Goal: Task Accomplishment & Management: Manage account settings

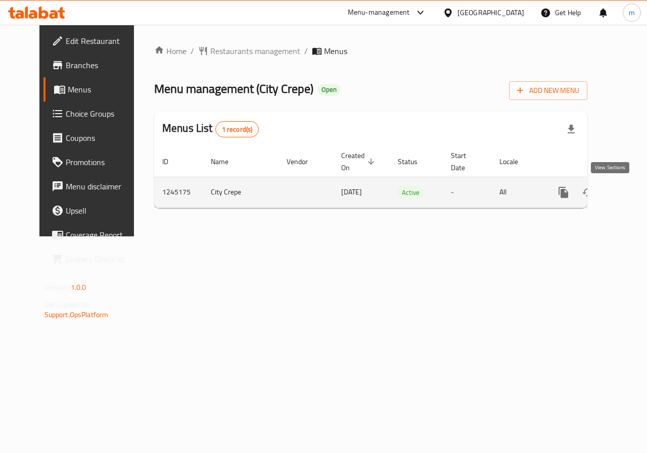
click at [631, 191] on icon "enhanced table" at bounding box center [635, 192] width 9 height 9
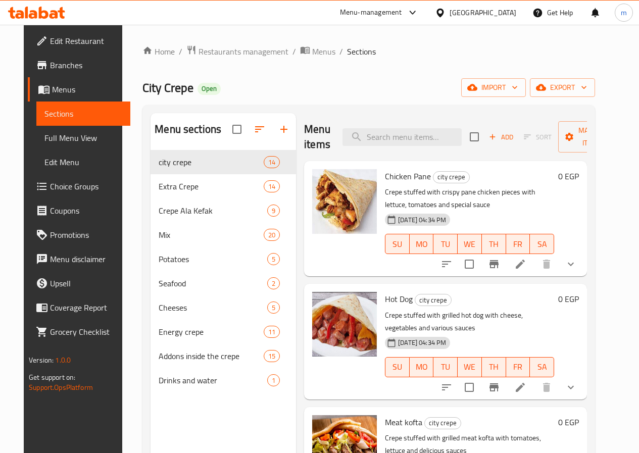
click at [74, 184] on span "Choice Groups" at bounding box center [86, 186] width 72 height 12
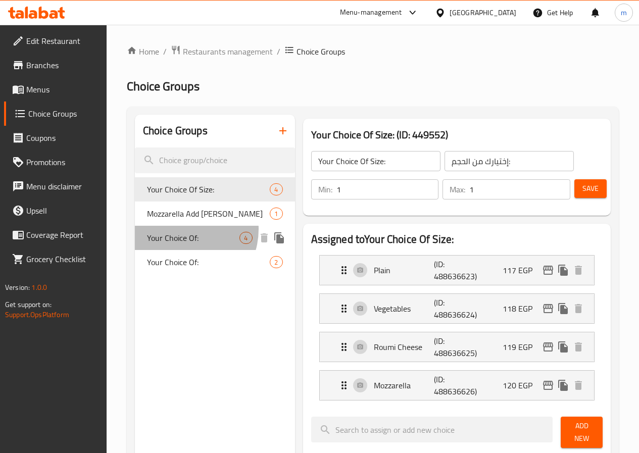
click at [182, 241] on div "Your Choice Of: 4" at bounding box center [215, 238] width 160 height 24
type input "Your Choice Of:"
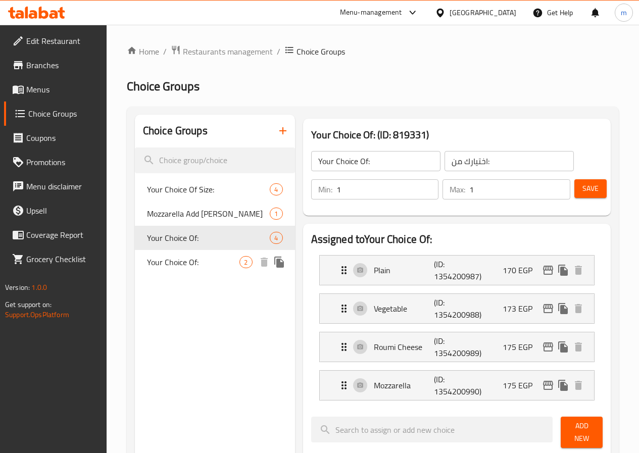
click at [170, 268] on span "Your Choice Of:" at bounding box center [193, 262] width 93 height 12
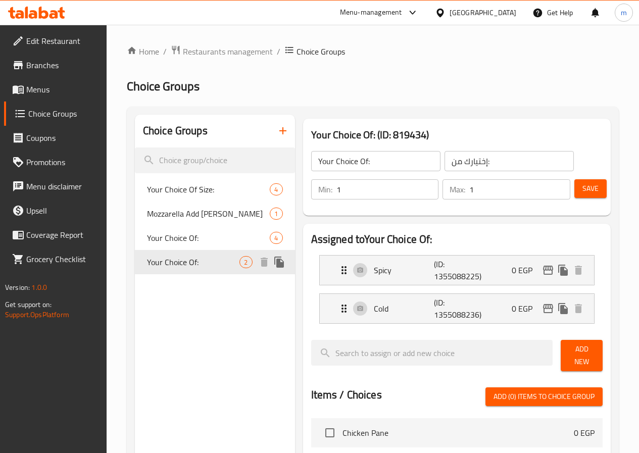
click at [176, 263] on div "Your Choice Of: 2" at bounding box center [215, 262] width 160 height 24
click at [181, 244] on span "Your Choice Of:" at bounding box center [193, 238] width 93 height 12
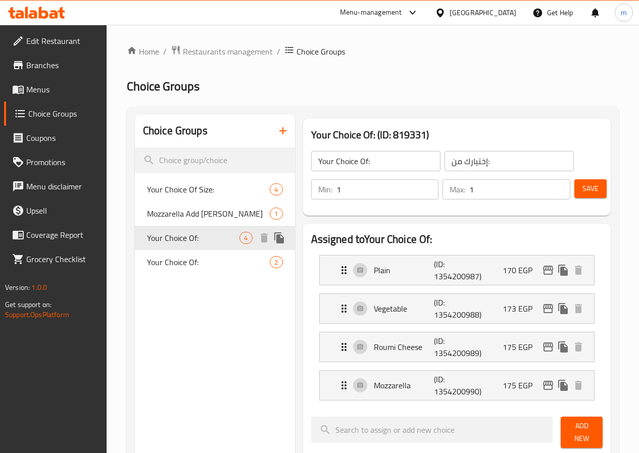
type input "اختيارك من:"
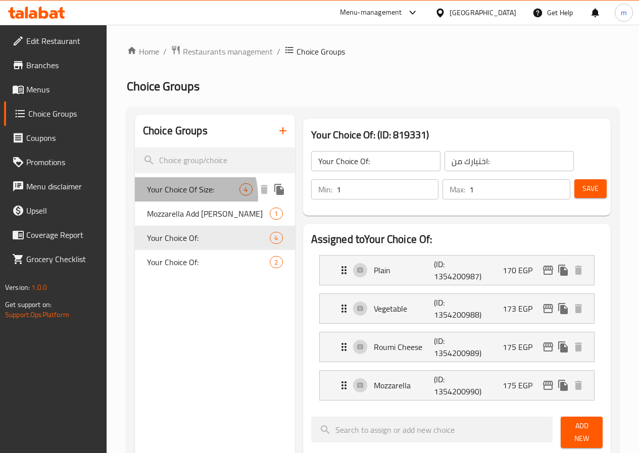
click at [177, 195] on span "Your Choice Of Size:" at bounding box center [193, 189] width 93 height 12
type input "Your Choice Of Size:"
type input "إختيارك من الحجم:"
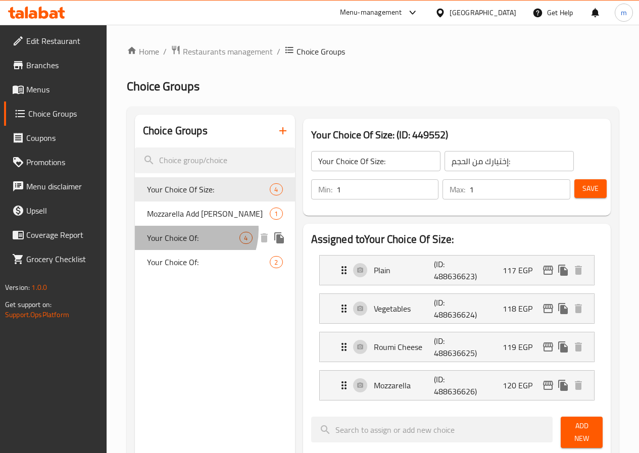
click at [185, 242] on div "Your Choice Of: 4" at bounding box center [215, 238] width 160 height 24
type input "Your Choice Of:"
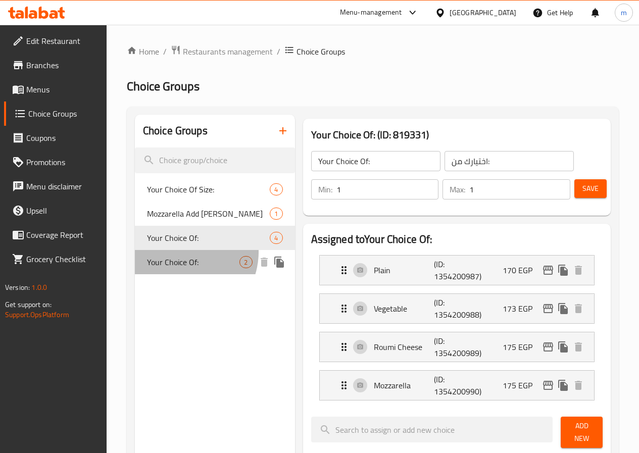
click at [180, 264] on div "Your Choice Of: 2" at bounding box center [215, 262] width 160 height 24
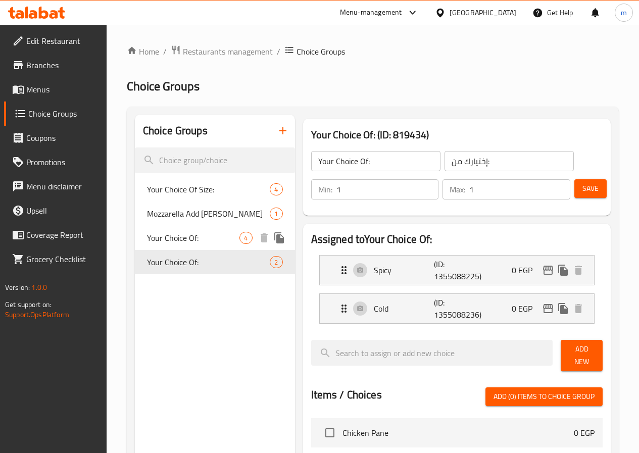
click at [176, 244] on span "Your Choice Of:" at bounding box center [193, 238] width 93 height 12
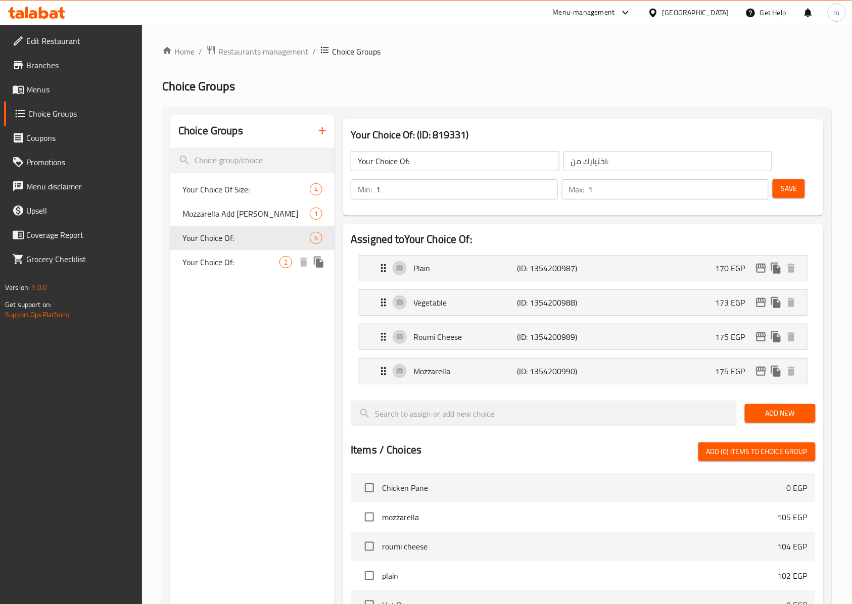
click at [225, 264] on span "Your Choice Of:" at bounding box center [230, 262] width 97 height 12
type input "إختيارك من:"
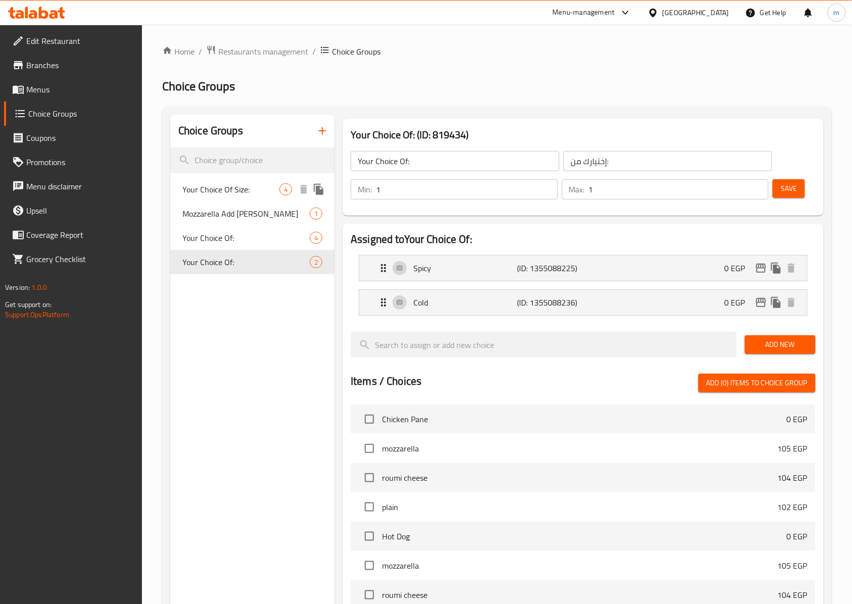
click at [246, 178] on div "Your Choice Of Size: 4" at bounding box center [252, 189] width 164 height 24
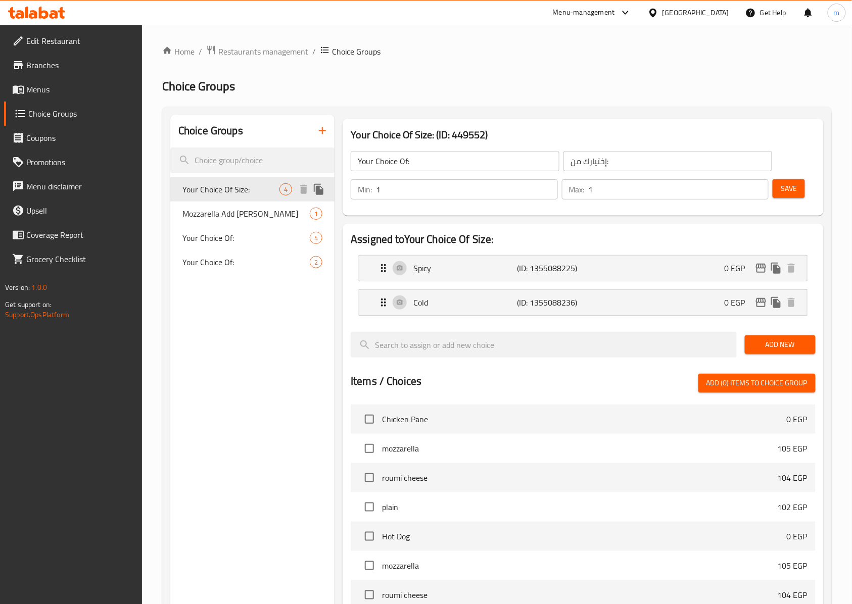
type input "Your Choice Of Size:"
type input "إختيارك من الحجم:"
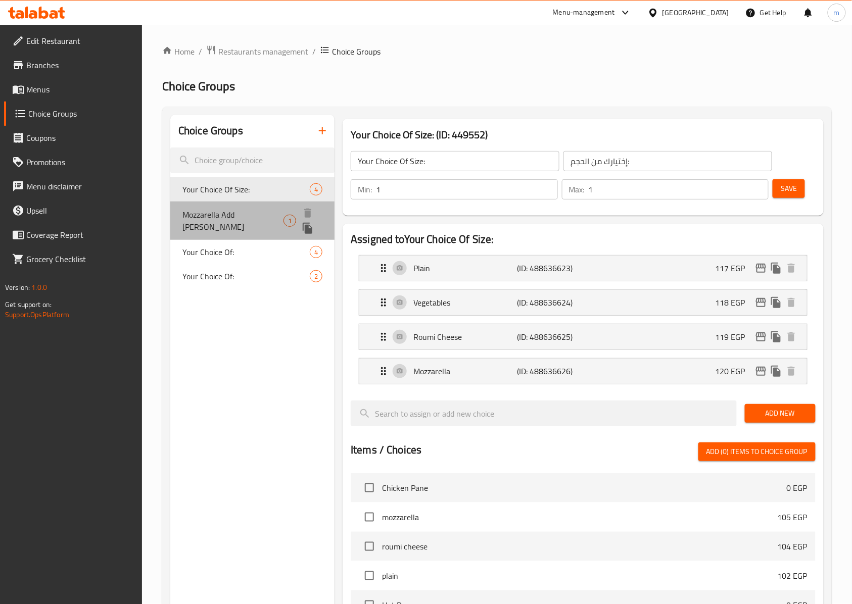
click at [236, 220] on span "Mozzarella Add [PERSON_NAME]" at bounding box center [232, 221] width 101 height 24
type input "Mozzarella Add [PERSON_NAME]"
type input "أضافة كونو مغطاه موزاريلا"
type input "0"
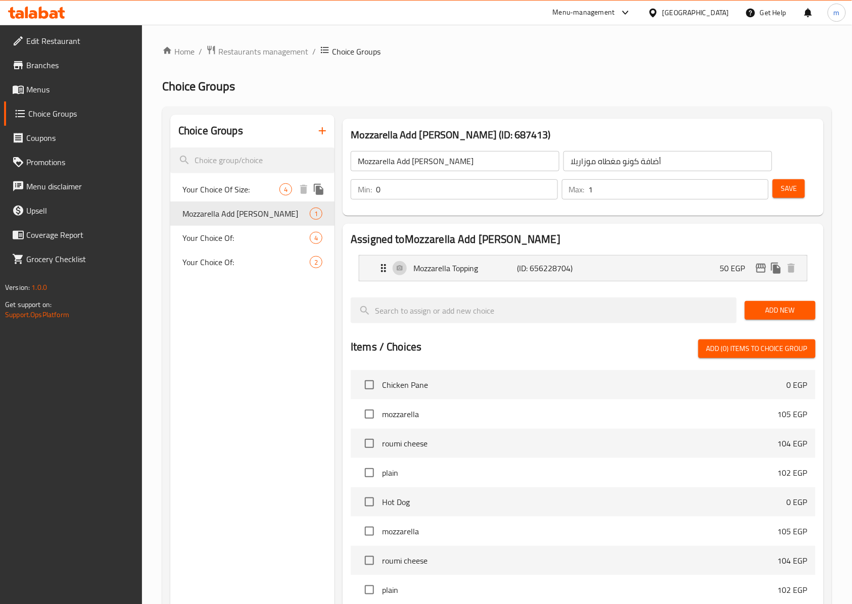
click at [217, 188] on span "Your Choice Of Size:" at bounding box center [230, 189] width 97 height 12
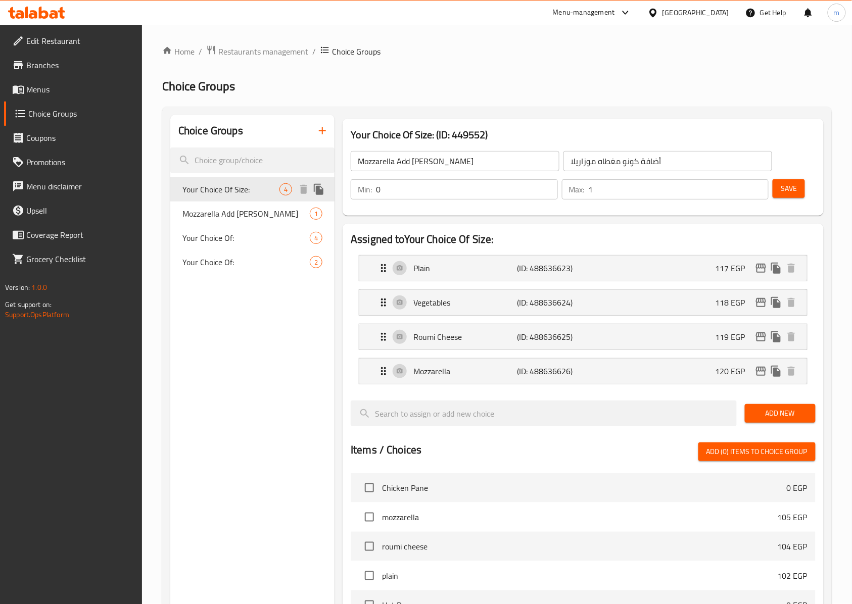
type input "Your Choice Of Size:"
type input "إختيارك من الحجم:"
type input "1"
click at [64, 91] on span "Menus" at bounding box center [80, 89] width 108 height 12
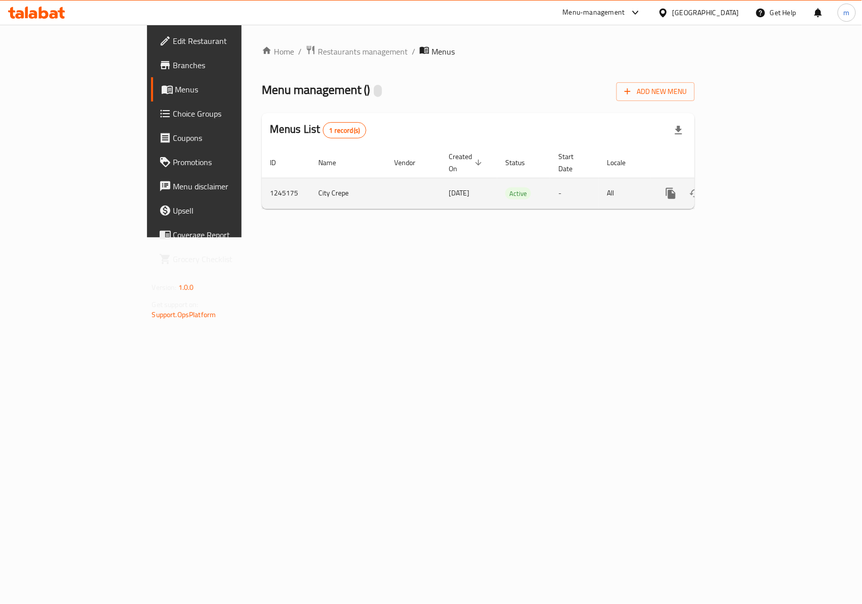
click at [646, 184] on link "enhanced table" at bounding box center [743, 193] width 24 height 24
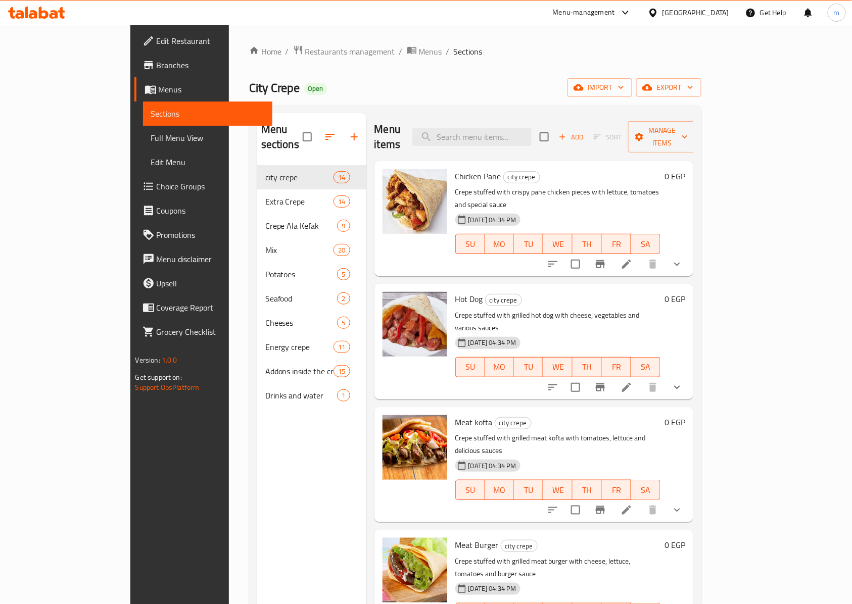
click at [500, 161] on div "Chicken Pane city crepe Crepe stuffed with crispy pane chicken pieces with lett…" at bounding box center [533, 218] width 319 height 115
click at [515, 136] on input "search" at bounding box center [471, 137] width 119 height 18
paste input "Zinger Supreme Crepe"
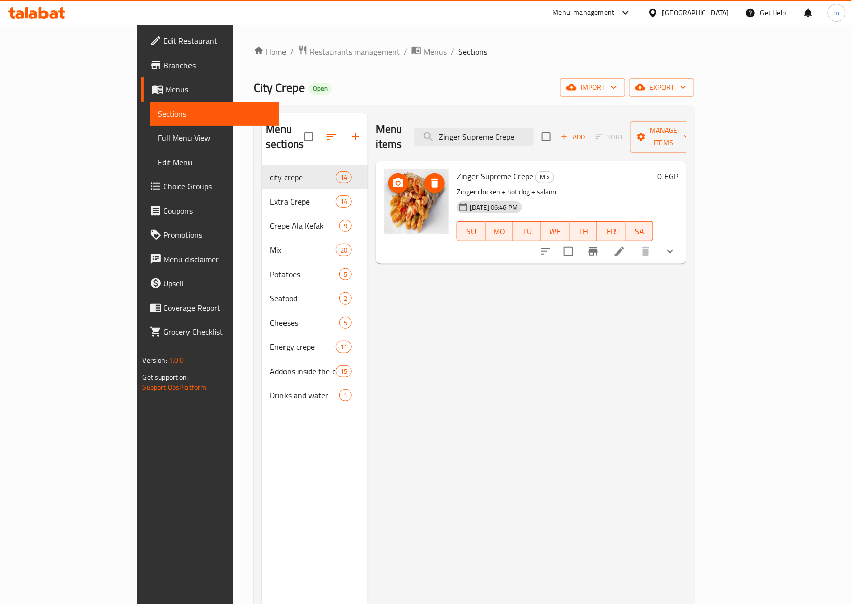
type input "Zinger Supreme Crepe"
click at [428, 177] on icon "delete image" at bounding box center [434, 183] width 12 height 12
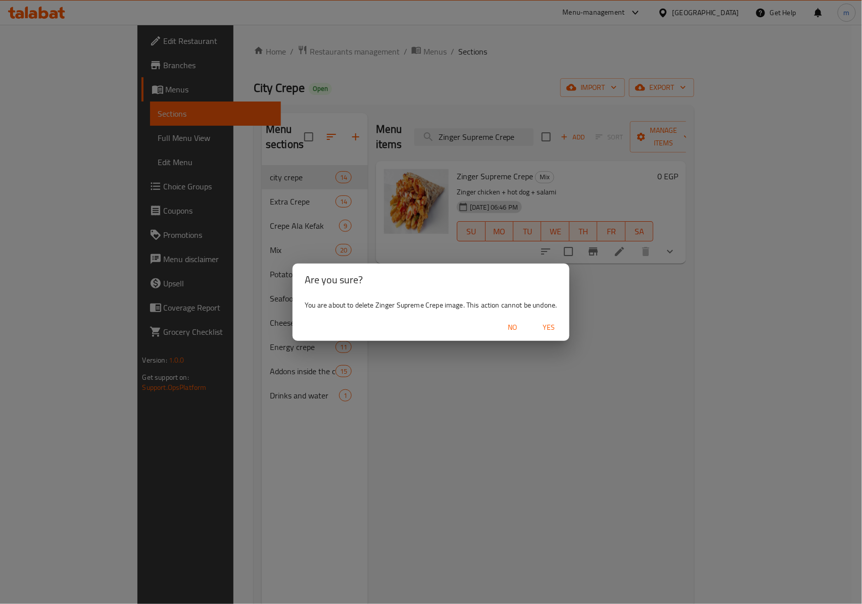
click at [510, 325] on span "No" at bounding box center [513, 327] width 24 height 13
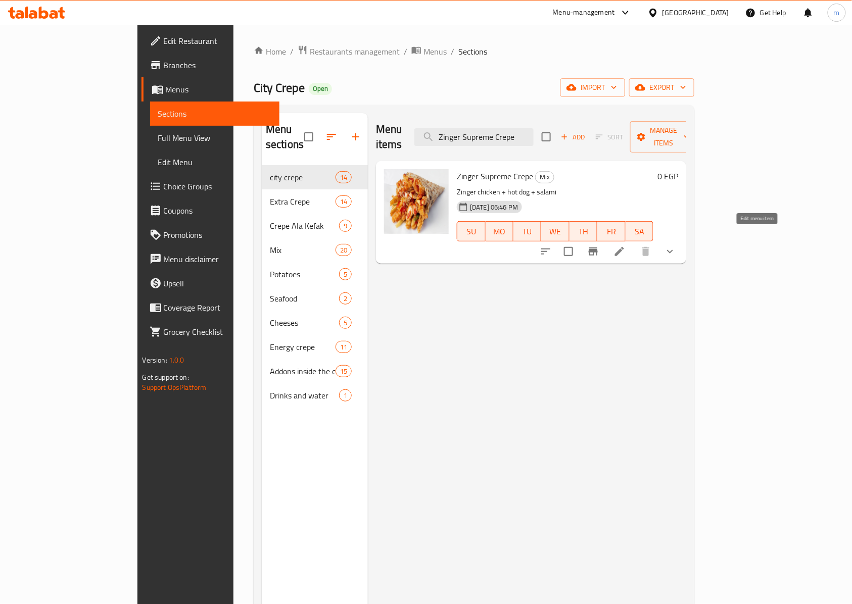
click at [624, 247] on icon at bounding box center [619, 251] width 9 height 9
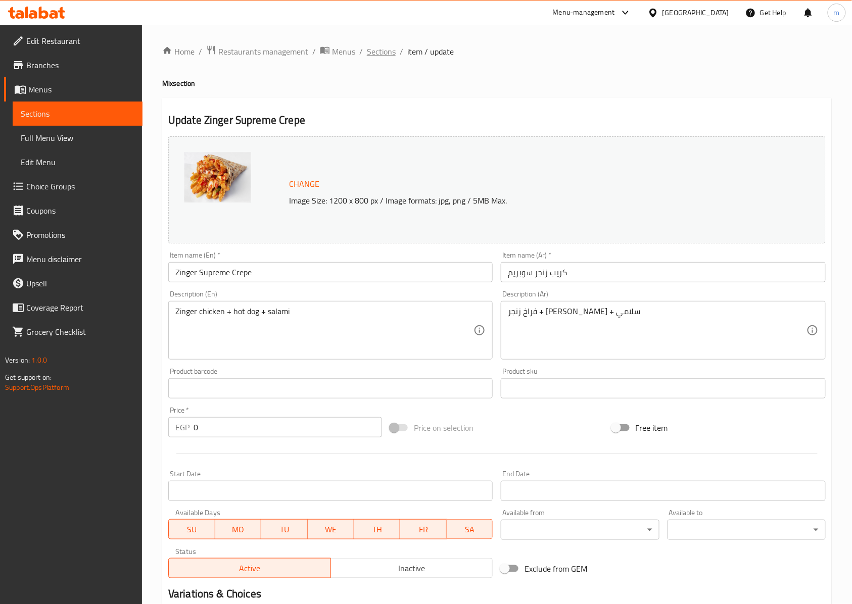
click at [381, 55] on span "Sections" at bounding box center [381, 51] width 29 height 12
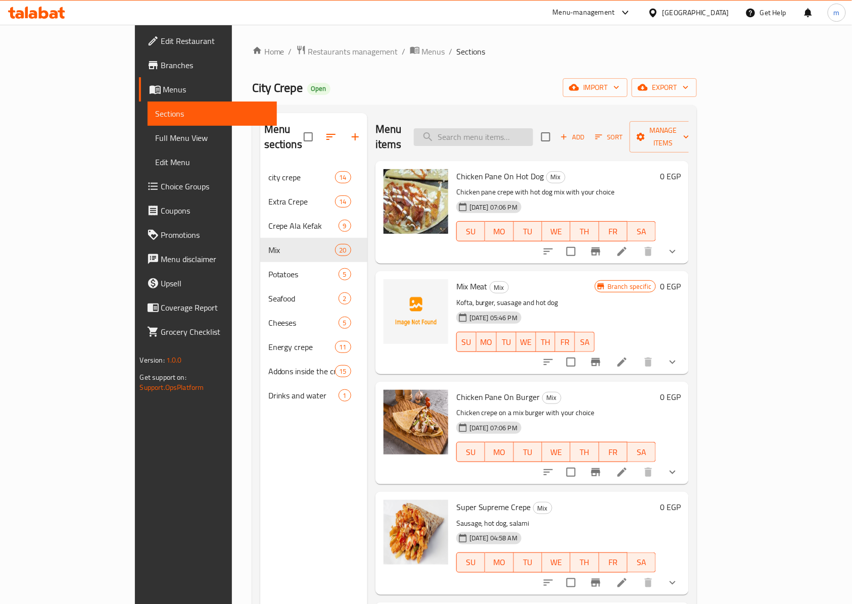
click at [481, 130] on input "search" at bounding box center [473, 137] width 119 height 18
paste input "Super Supreme Crepe"
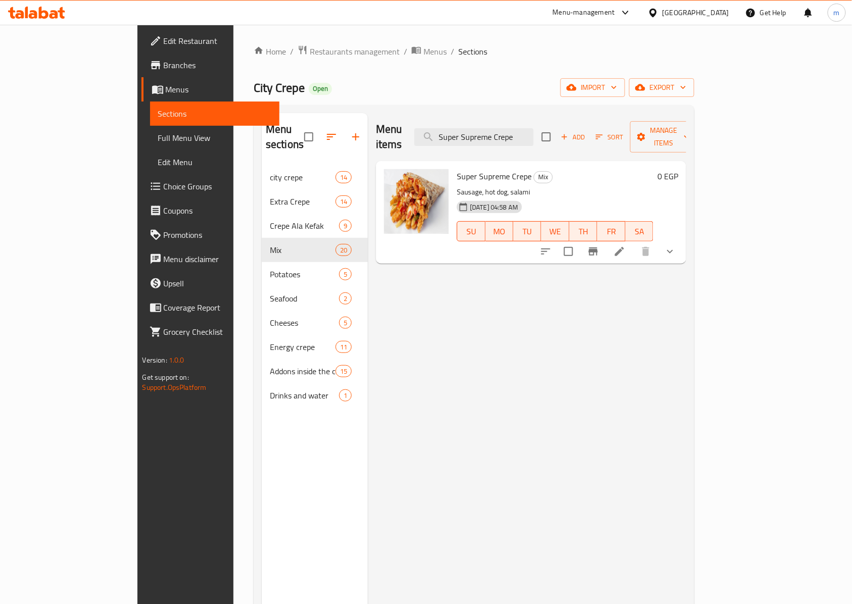
type input "Super Supreme Crepe"
click at [624, 247] on icon at bounding box center [619, 251] width 9 height 9
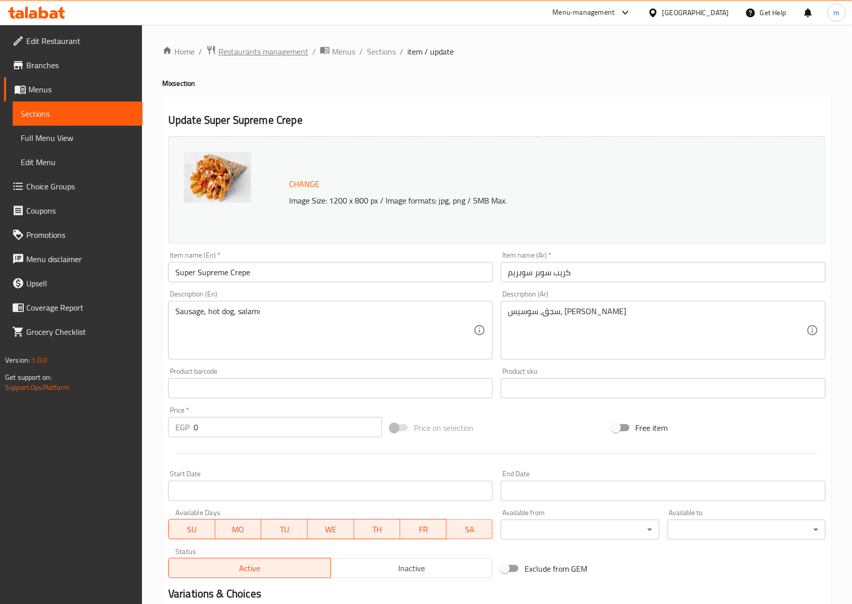
click at [269, 53] on span "Restaurants management" at bounding box center [263, 51] width 90 height 12
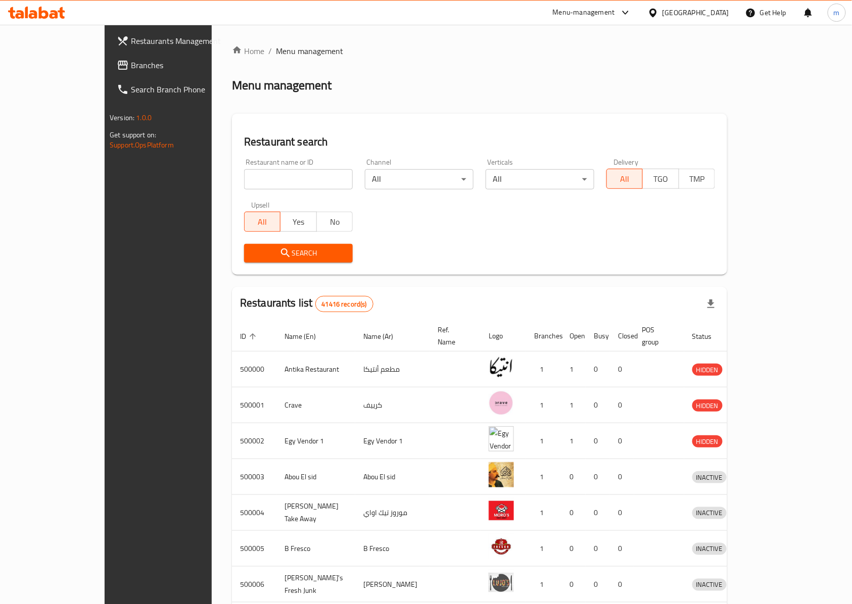
click at [131, 61] on span "Branches" at bounding box center [185, 65] width 108 height 12
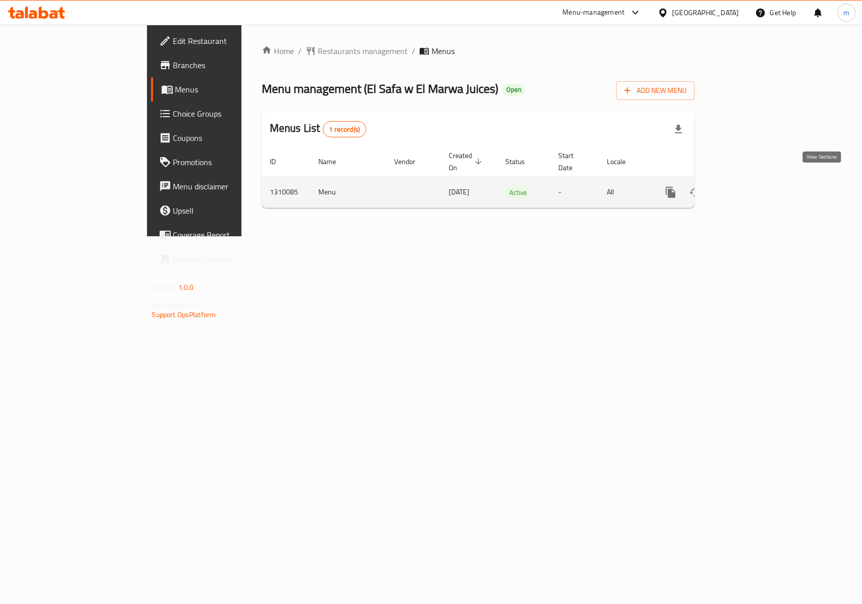
click at [748, 188] on icon "enhanced table" at bounding box center [743, 192] width 9 height 9
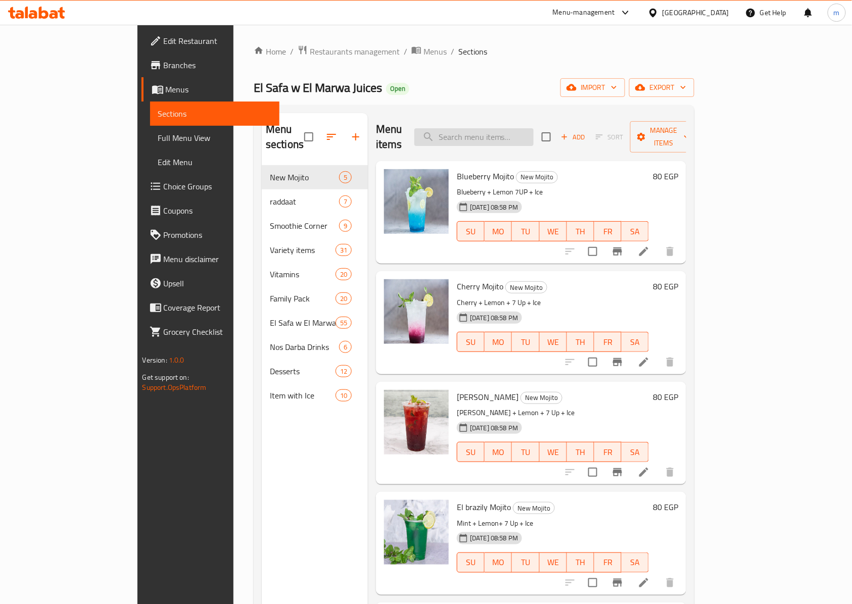
click at [494, 134] on input "search" at bounding box center [473, 137] width 119 height 18
paste input "Rada't laban el asfour"
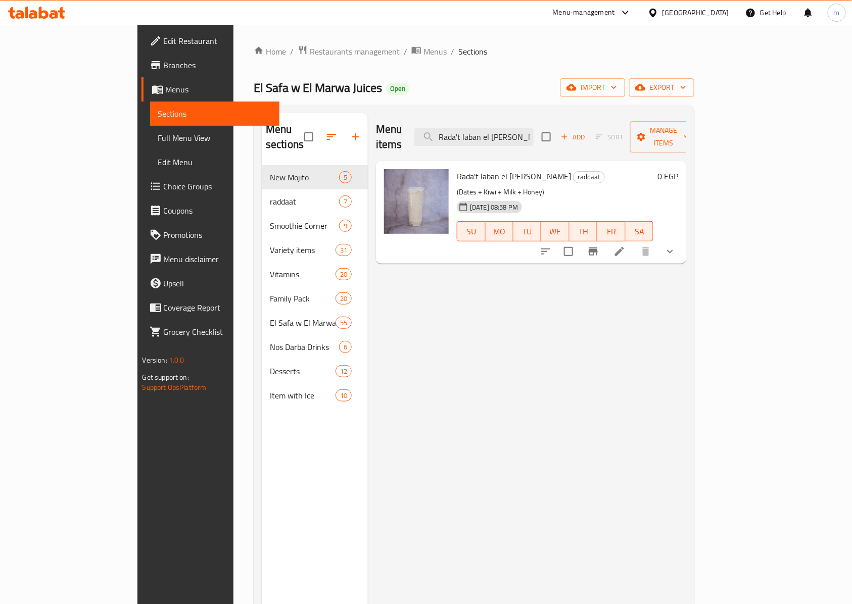
type input "Rada't laban el asfour"
click at [638, 197] on div "05-09-2025 08:58 PM SU MO TU WE TH FR SA" at bounding box center [555, 224] width 205 height 55
click at [625, 245] on icon at bounding box center [619, 251] width 12 height 12
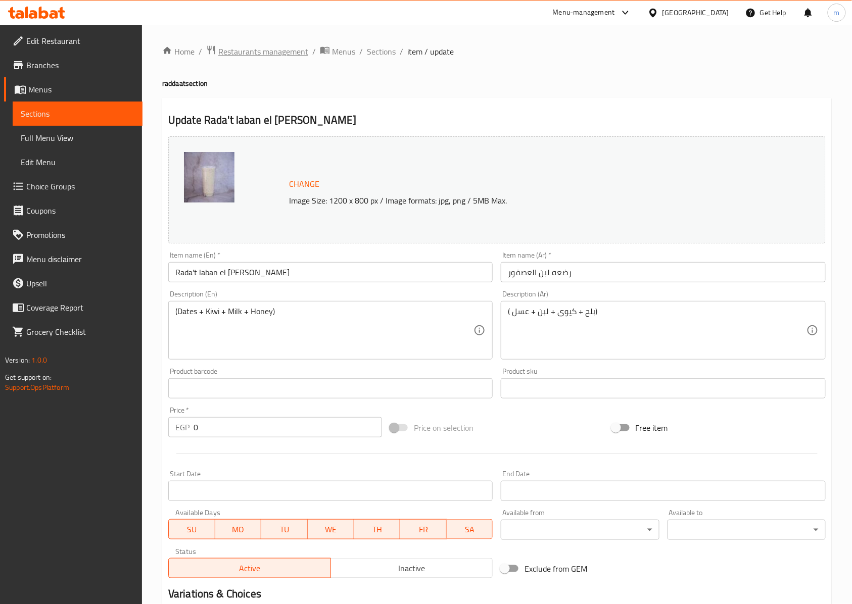
click at [282, 55] on span "Restaurants management" at bounding box center [263, 51] width 90 height 12
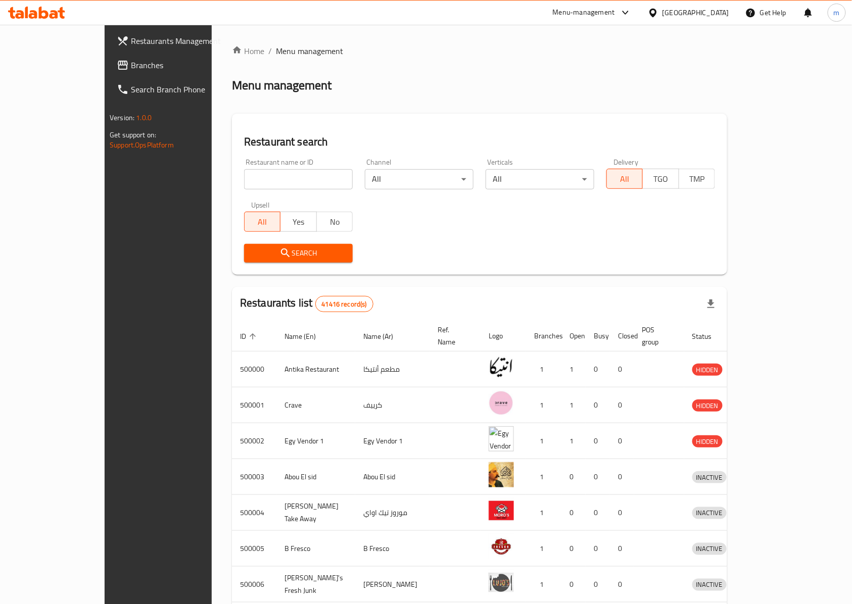
click at [131, 64] on span "Branches" at bounding box center [185, 65] width 108 height 12
